Goal: Information Seeking & Learning: Check status

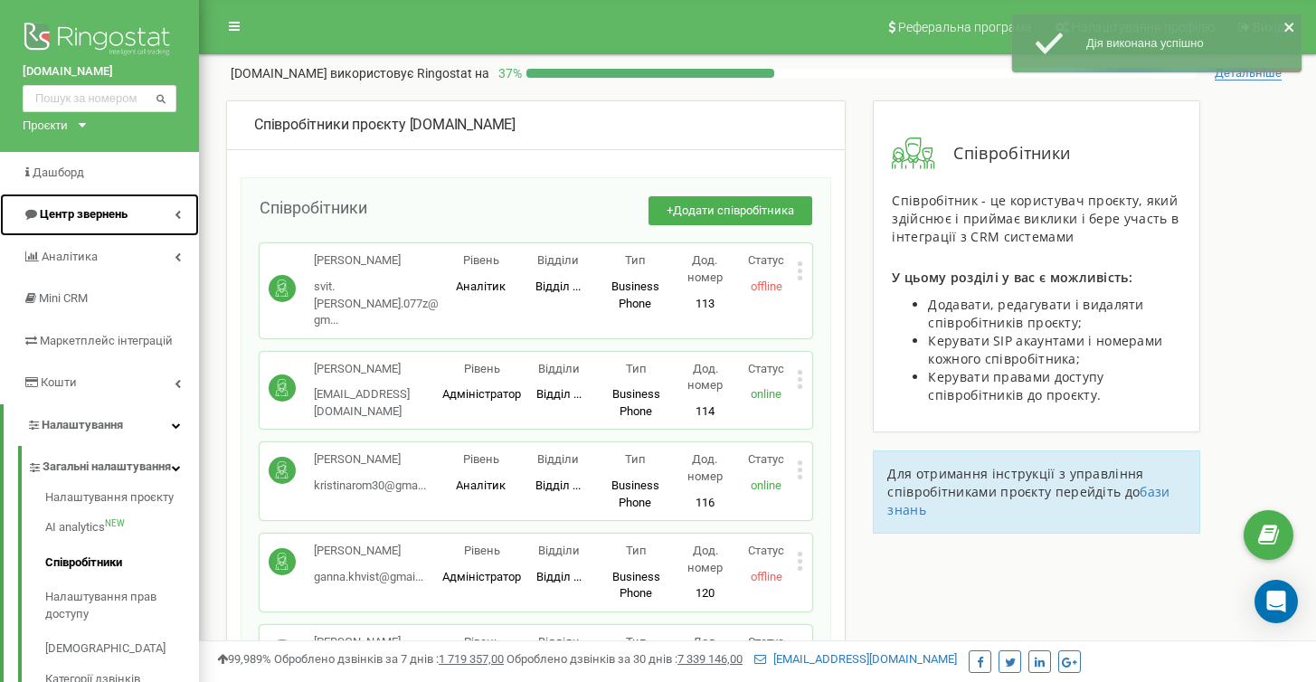
click at [82, 216] on span "Центр звернень" at bounding box center [84, 214] width 88 height 14
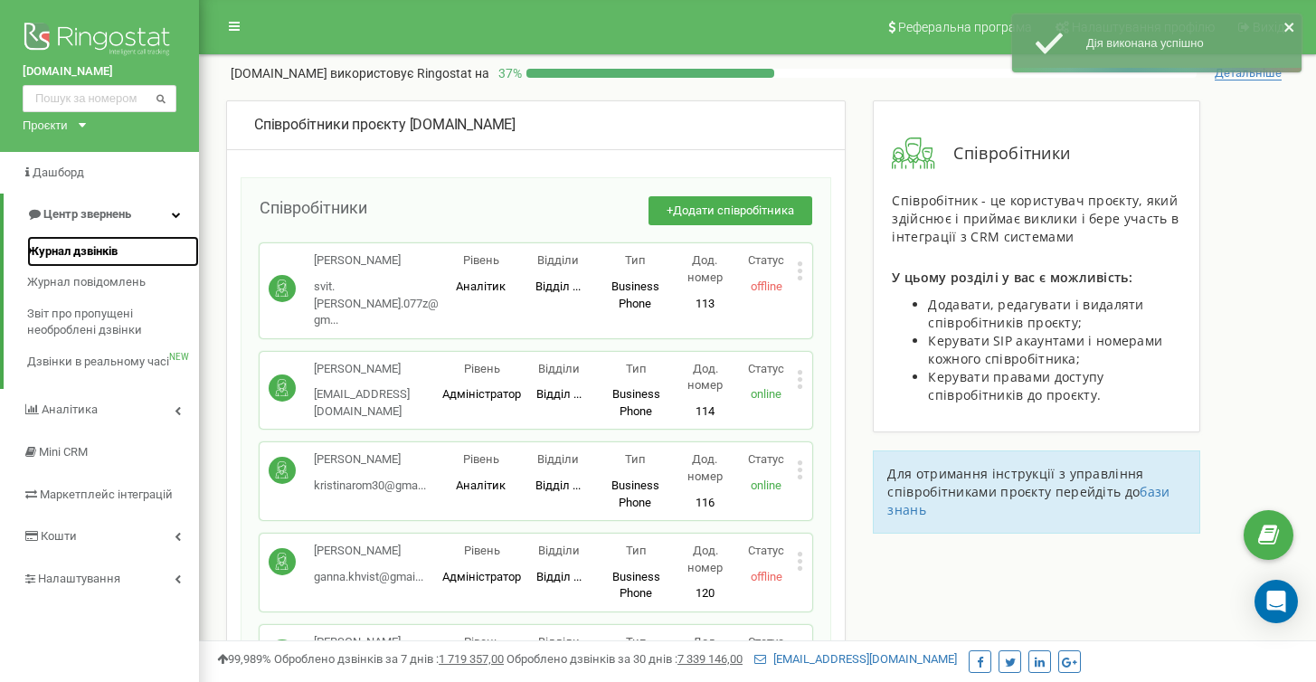
click at [79, 250] on span "Журнал дзвінків" at bounding box center [72, 251] width 90 height 17
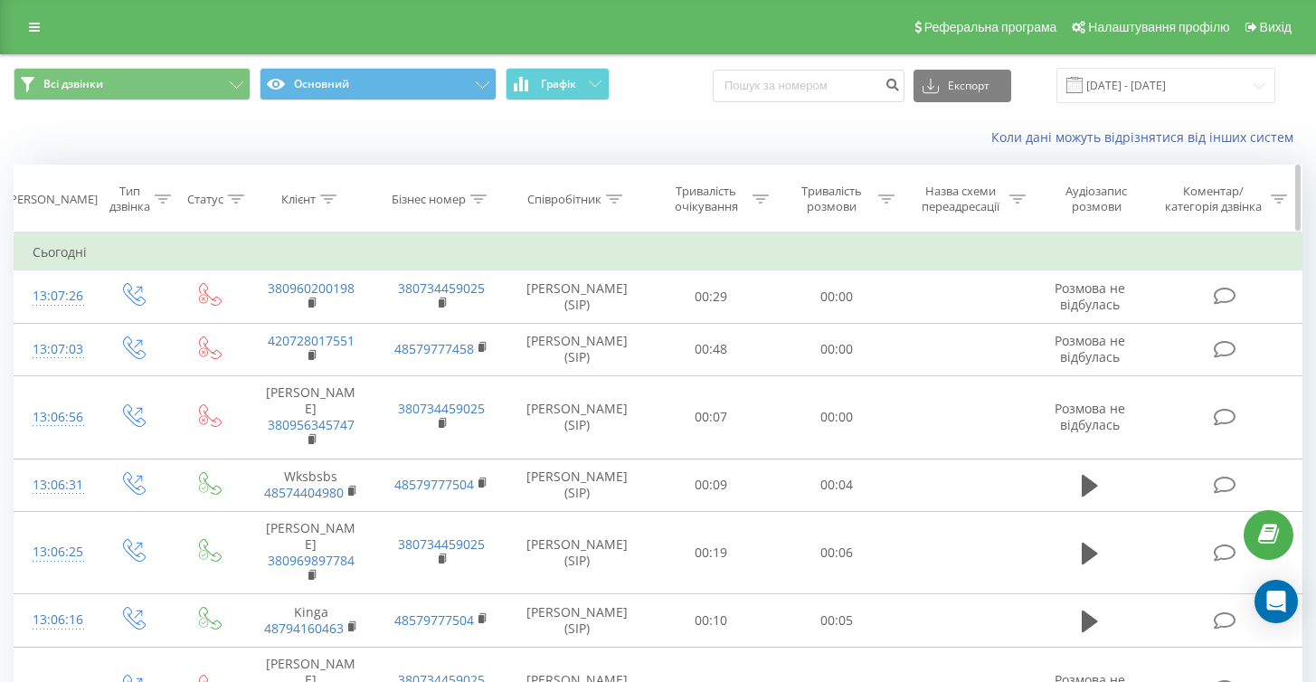
click at [335, 190] on th "Клієнт" at bounding box center [310, 198] width 131 height 67
click at [335, 192] on div at bounding box center [328, 199] width 16 height 15
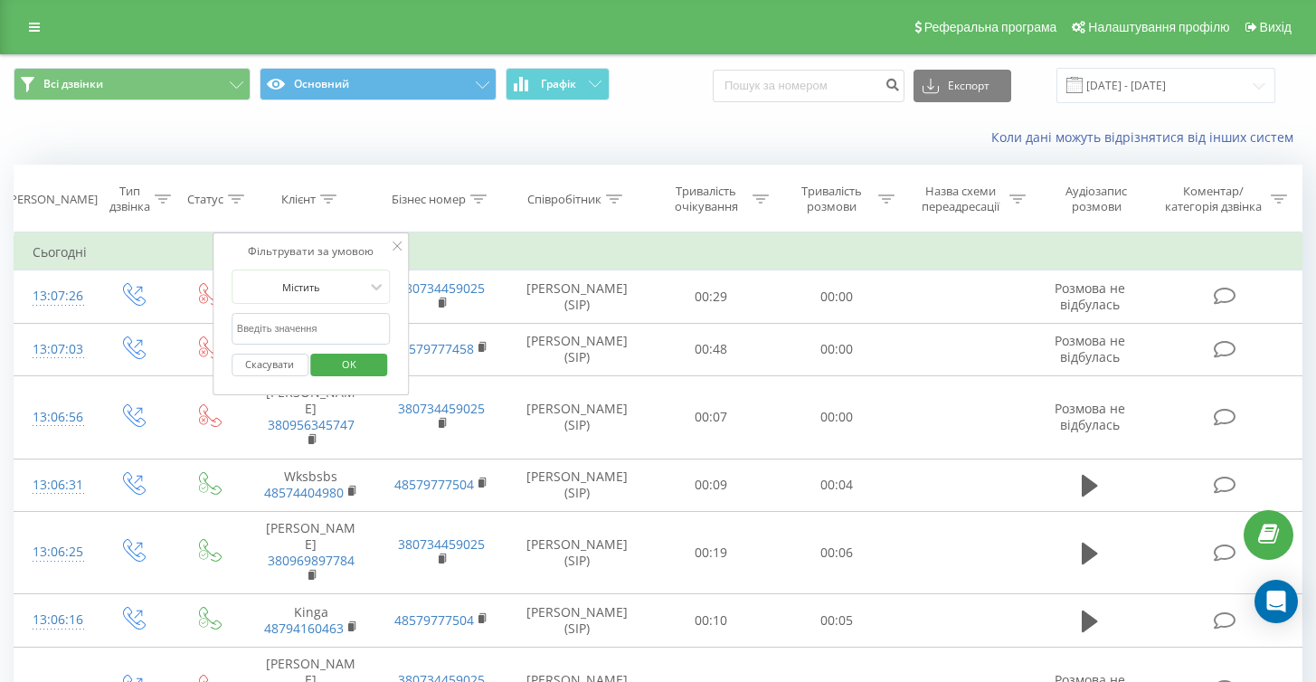
click at [309, 325] on input "text" at bounding box center [310, 329] width 159 height 32
paste input "48574341387"
click at [344, 363] on span "OK" at bounding box center [349, 364] width 51 height 28
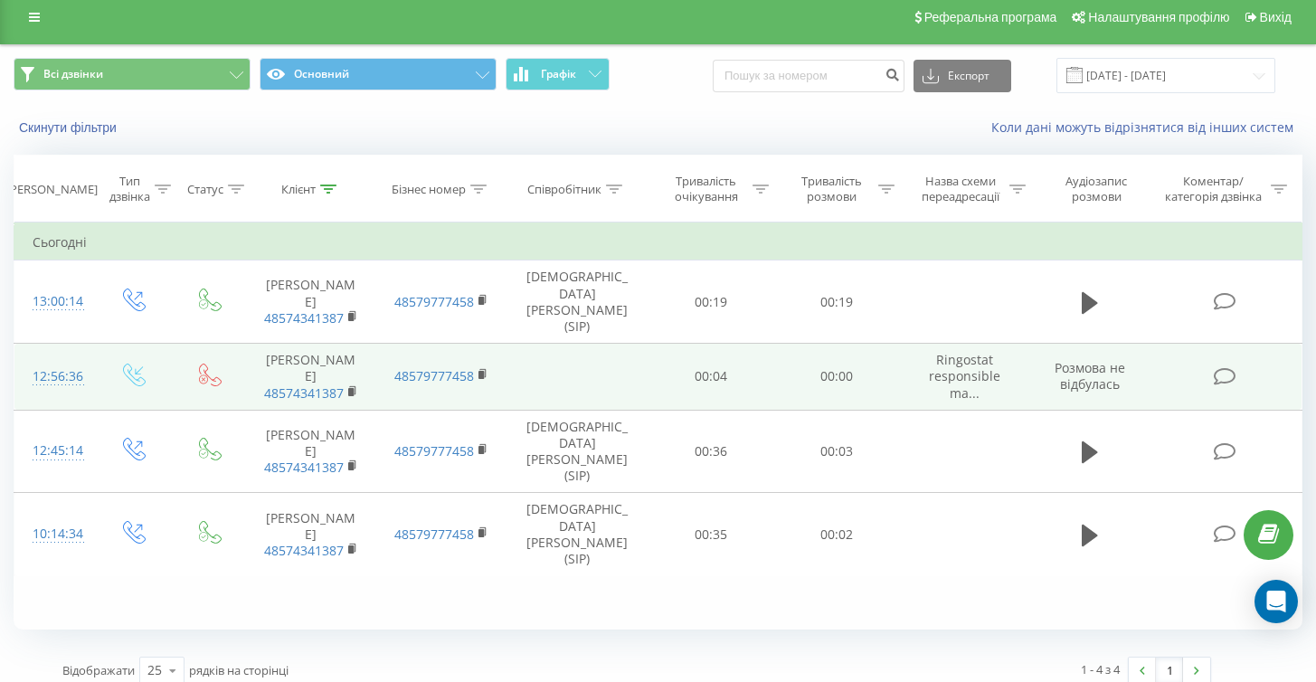
scroll to position [25, 0]
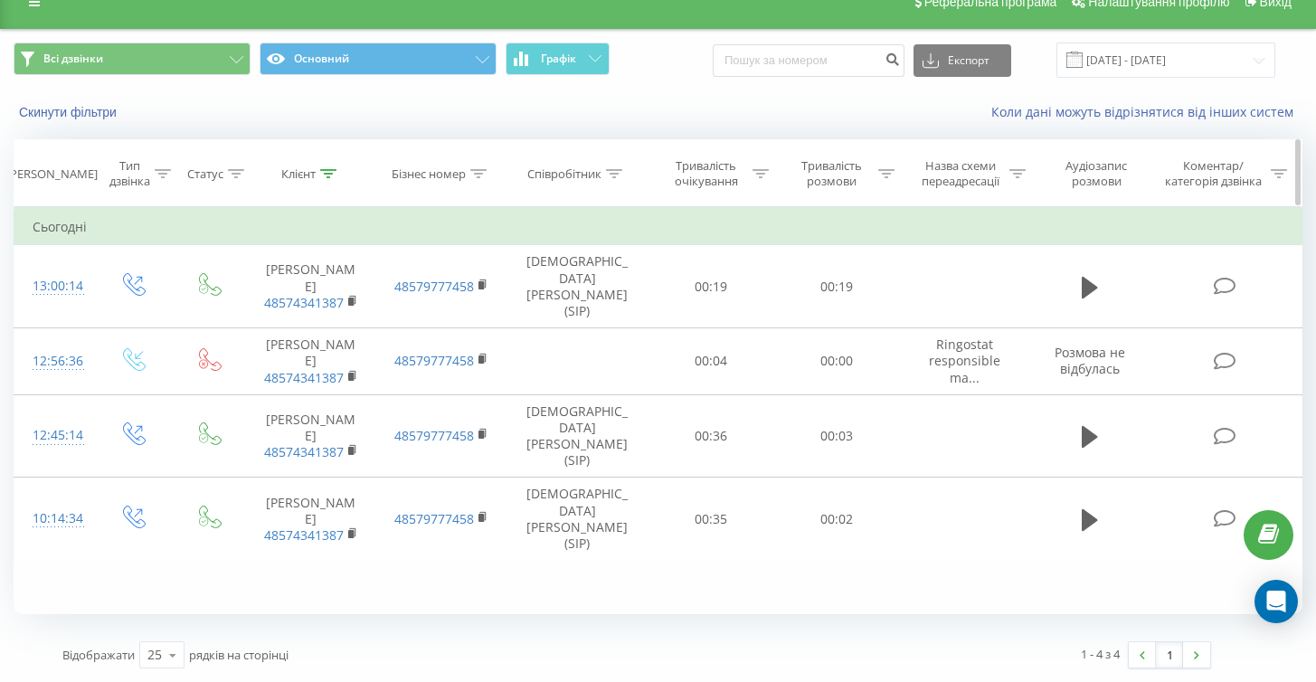
click at [317, 183] on th "Клієнт" at bounding box center [310, 173] width 131 height 67
click at [325, 172] on icon at bounding box center [328, 173] width 16 height 9
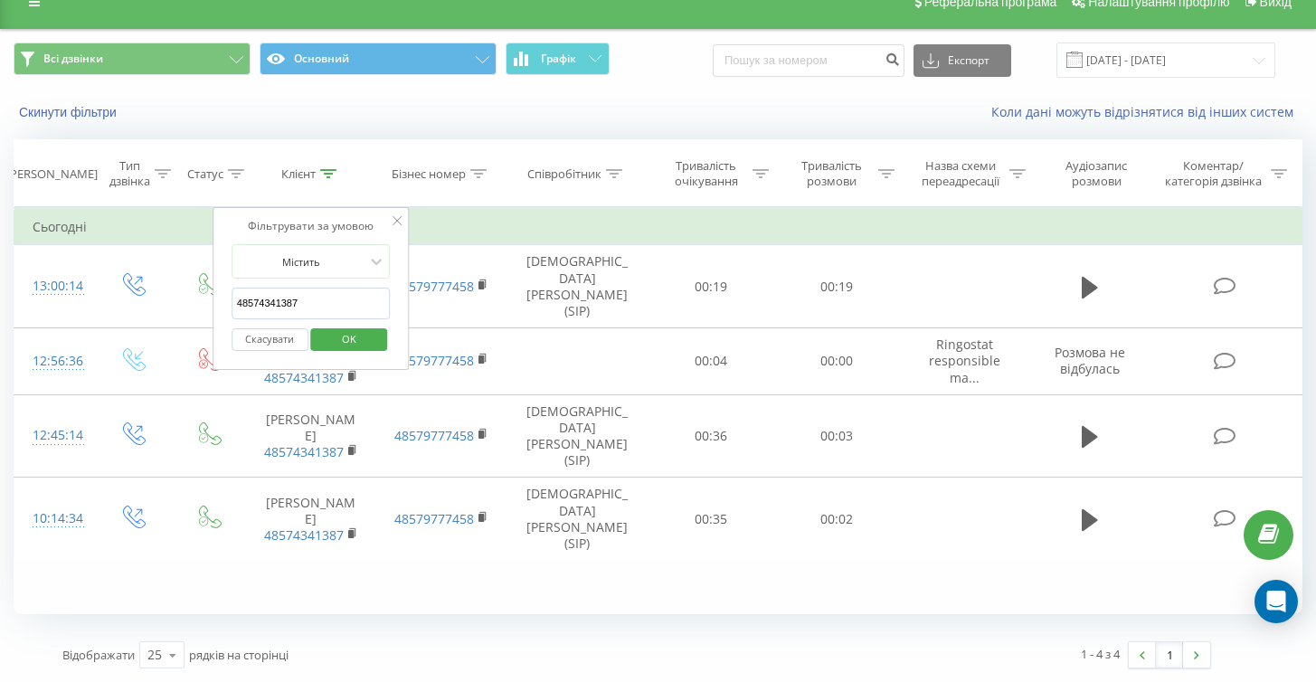
drag, startPoint x: 247, startPoint y: 301, endPoint x: 236, endPoint y: 299, distance: 11.0
click at [236, 299] on input "48574341387" at bounding box center [310, 304] width 159 height 32
type input "574341387"
click at [367, 333] on span "OK" at bounding box center [349, 339] width 51 height 28
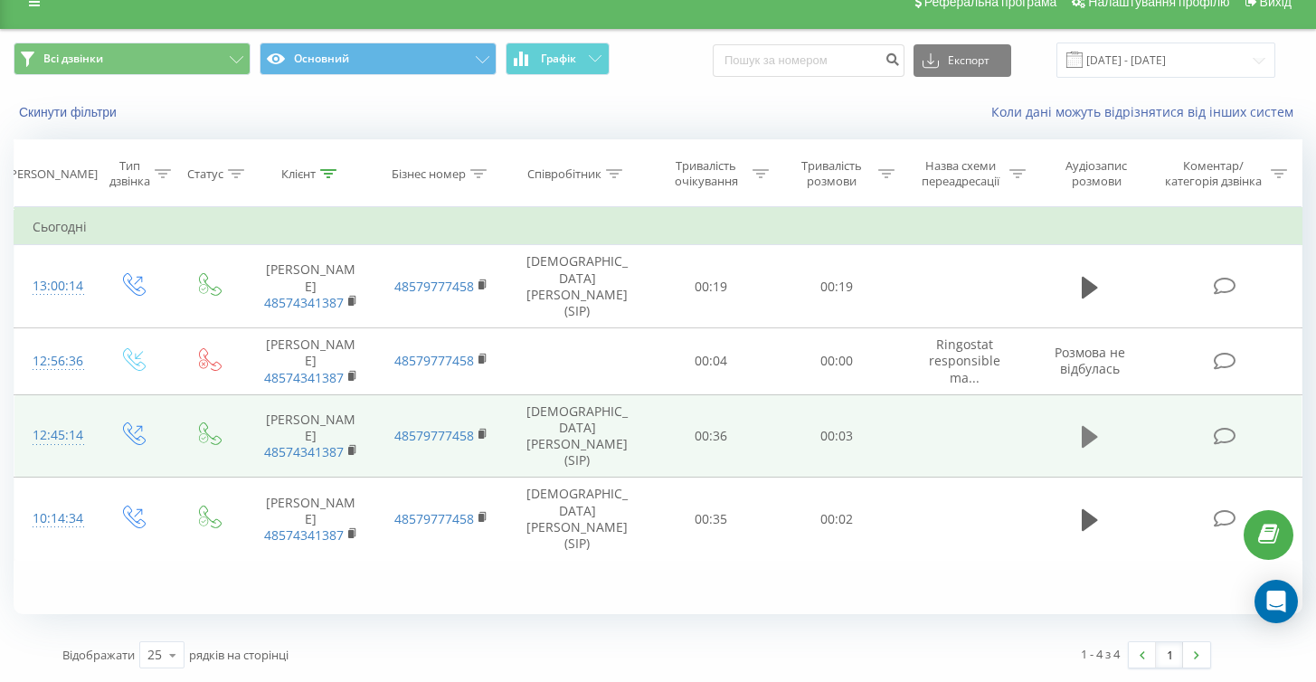
click at [1098, 424] on icon at bounding box center [1089, 436] width 16 height 25
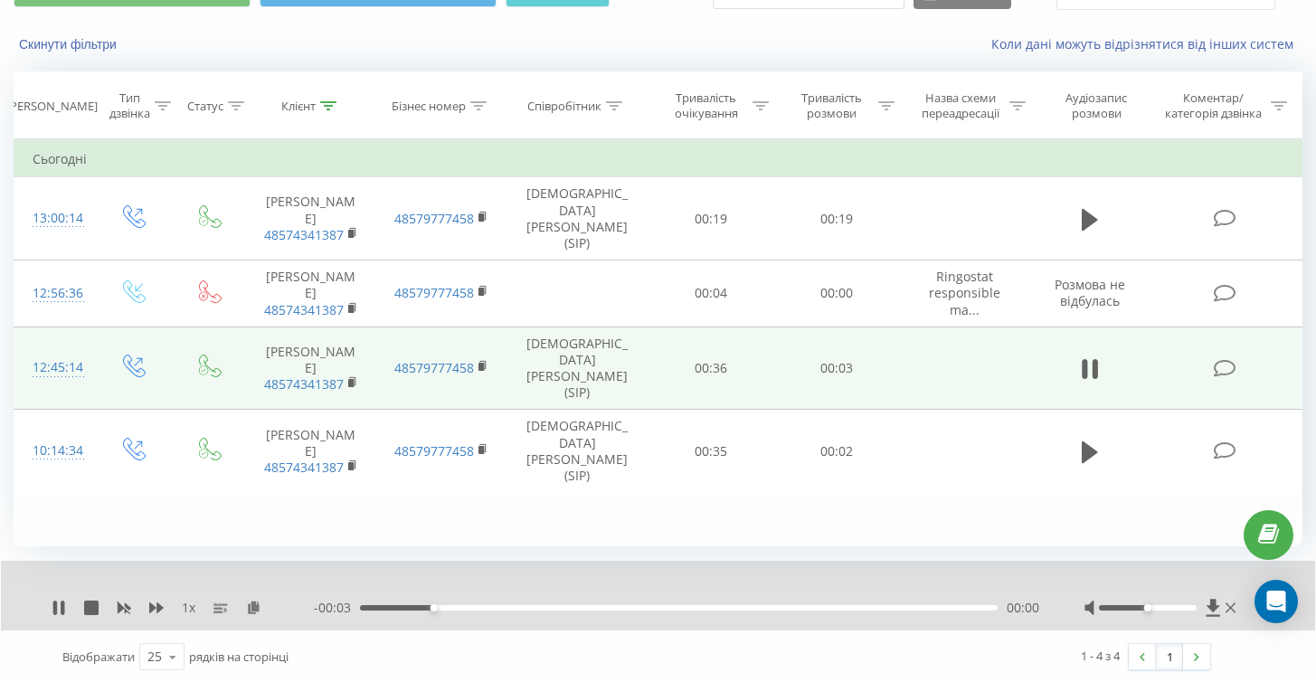
scroll to position [95, 0]
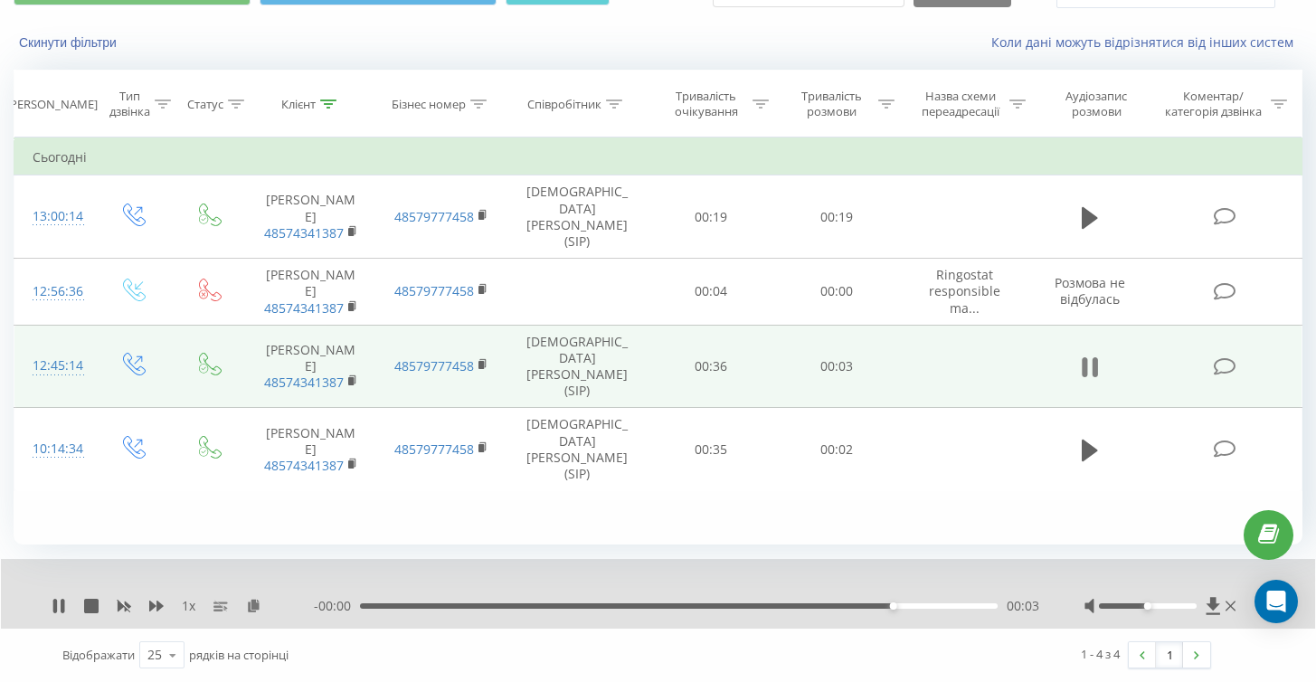
click at [1087, 354] on icon at bounding box center [1089, 366] width 16 height 25
